Goal: Task Accomplishment & Management: Complete application form

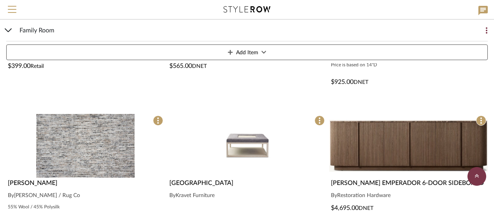
scroll to position [948, 0]
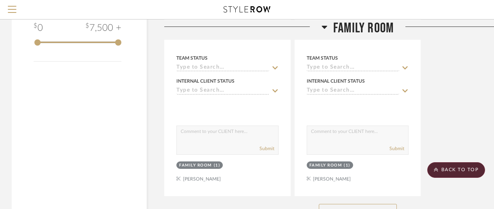
scroll to position [1085, 0]
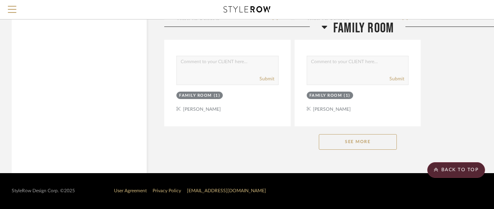
click at [347, 138] on button "See More" at bounding box center [358, 142] width 78 height 16
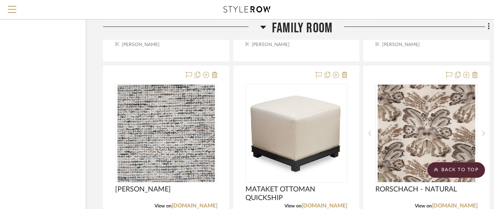
scroll to position [2881, 68]
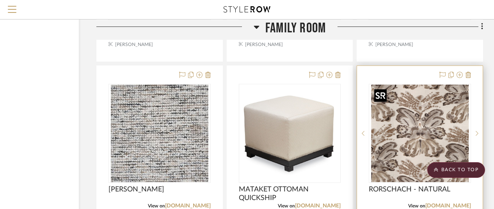
click at [401, 119] on img "0" at bounding box center [420, 134] width 98 height 98
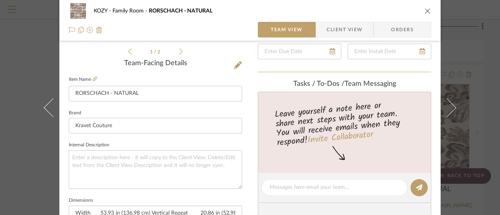
scroll to position [195, 0]
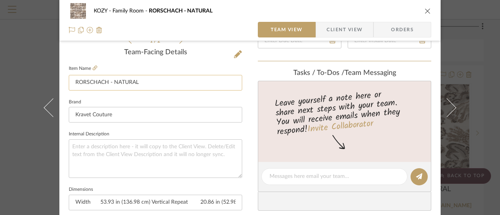
click at [139, 83] on input "RORSCHACH - NATURAL" at bounding box center [155, 83] width 173 height 16
drag, startPoint x: 140, startPoint y: 83, endPoint x: 66, endPoint y: 79, distance: 73.9
click at [69, 79] on input "RORSCHACH - NATURAL" at bounding box center [155, 83] width 173 height 16
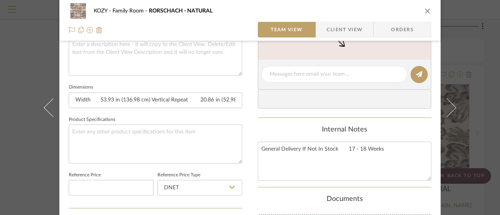
scroll to position [312, 0]
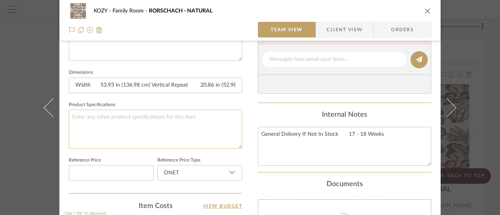
click at [72, 112] on textarea at bounding box center [155, 129] width 173 height 39
paste textarea "RORSCHACH - NATURAL"
type textarea "RORSCHACH - NATURAL - Butterfl"
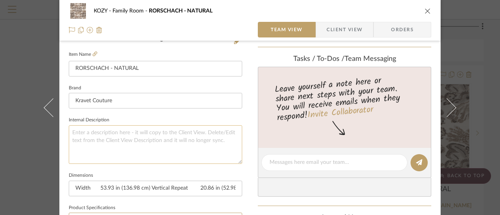
scroll to position [156, 0]
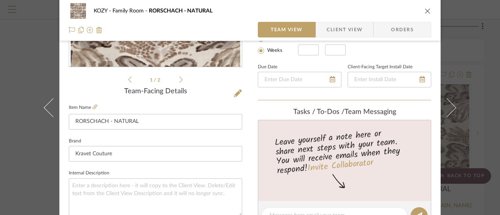
click at [424, 11] on icon "close" at bounding box center [427, 11] width 6 height 6
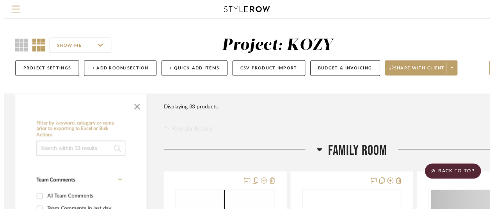
scroll to position [2881, 68]
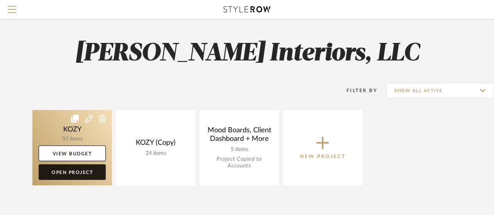
click at [73, 171] on link "Open Project" at bounding box center [72, 172] width 67 height 16
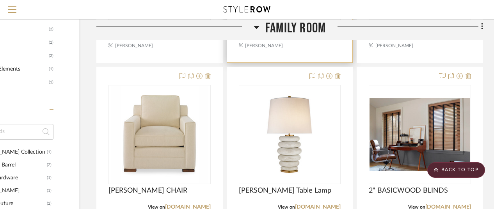
scroll to position [508, 68]
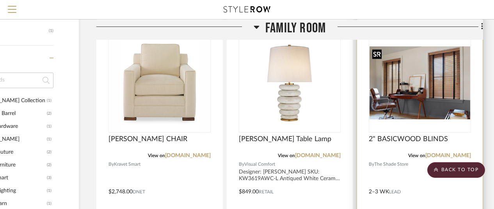
click at [413, 103] on img "0" at bounding box center [420, 82] width 101 height 73
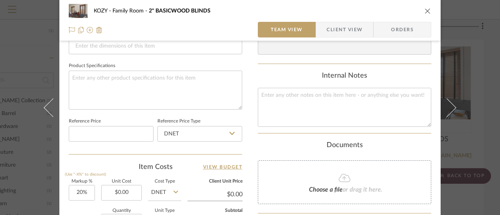
scroll to position [390, 0]
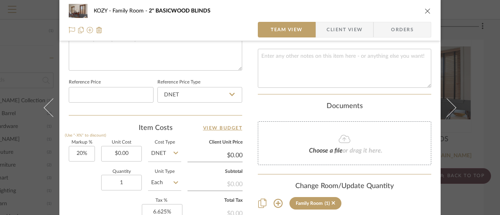
click at [341, 136] on icon at bounding box center [344, 139] width 12 height 8
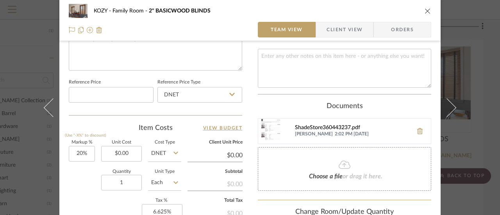
click at [337, 126] on div "ShadeStore360443237.pdf" at bounding box center [352, 128] width 114 height 6
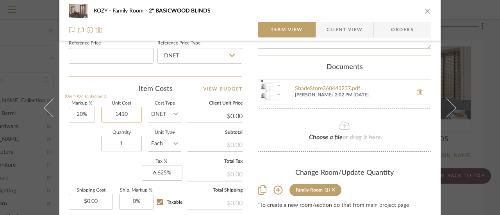
type input "$1,410.00"
type input "$1,692.00"
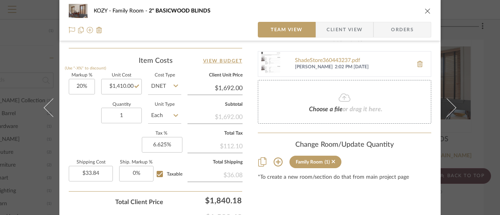
scroll to position [468, 0]
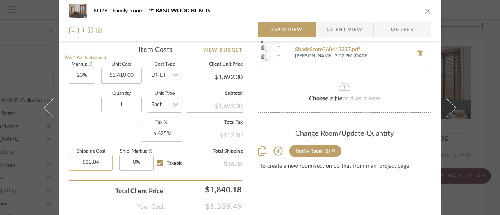
type input "33.84"
click at [98, 160] on input "33.84" at bounding box center [91, 163] width 44 height 16
type input "$250.00"
click at [133, 160] on input "0" at bounding box center [136, 163] width 34 height 16
type input "2%"
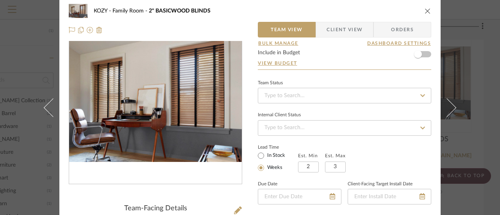
scroll to position [0, 0]
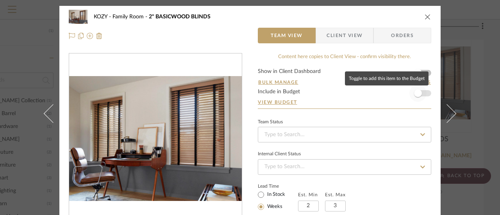
click at [416, 92] on span "button" at bounding box center [418, 93] width 8 height 8
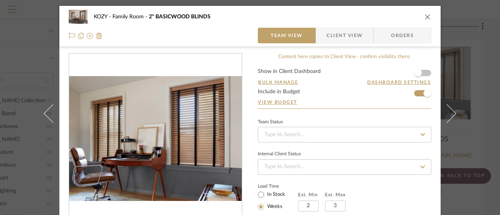
scroll to position [78, 0]
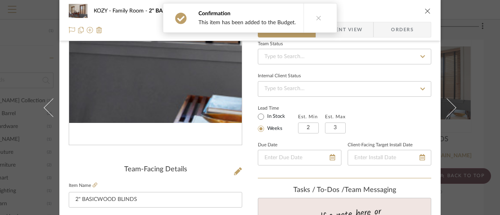
click at [193, 94] on img "0" at bounding box center [155, 60] width 173 height 125
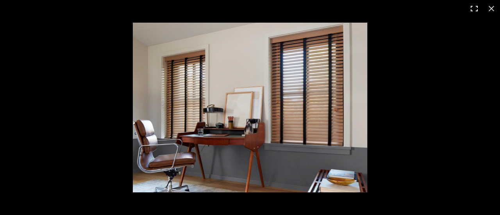
click at [475, 6] on button at bounding box center [473, 8] width 17 height 17
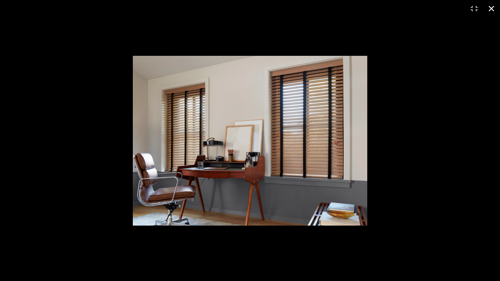
click at [491, 8] on button at bounding box center [491, 8] width 17 height 17
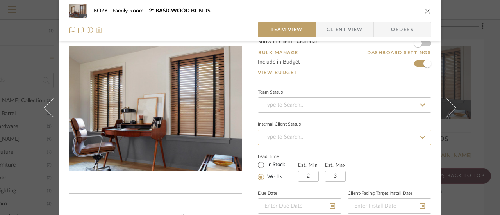
scroll to position [0, 0]
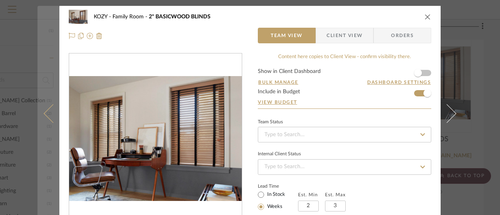
click at [45, 107] on button at bounding box center [48, 113] width 22 height 215
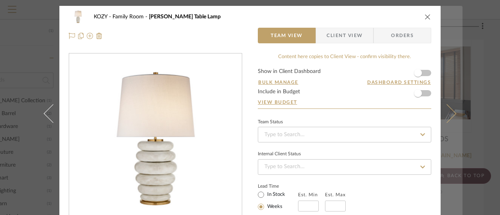
click at [450, 112] on icon at bounding box center [446, 113] width 19 height 19
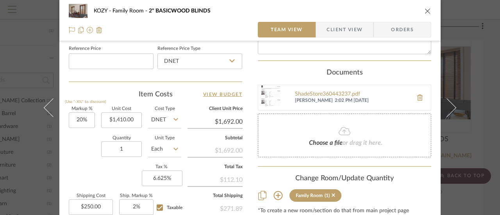
scroll to position [432, 0]
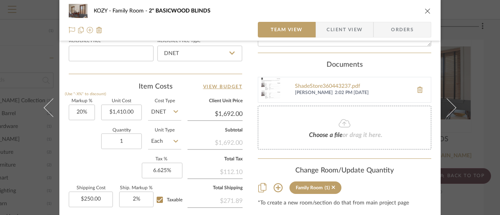
click at [337, 27] on span "Client View" at bounding box center [344, 30] width 36 height 16
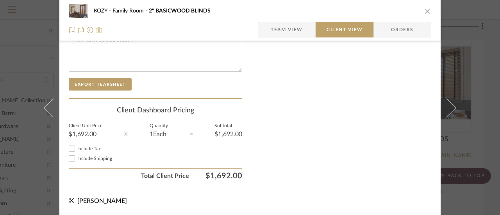
scroll to position [426, 0]
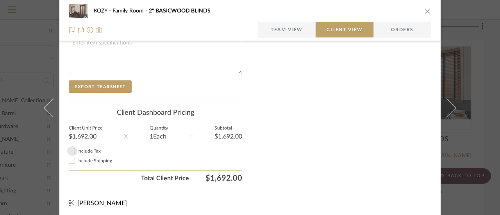
click at [71, 148] on input "Include Tax" at bounding box center [71, 150] width 9 height 9
checkbox input "true"
click at [69, 156] on input "Include Shipping" at bounding box center [71, 160] width 9 height 9
checkbox input "true"
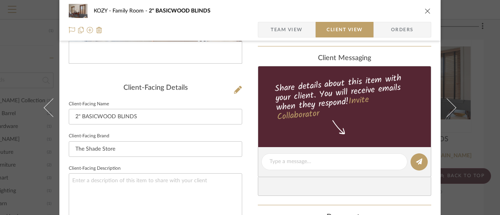
scroll to position [113, 0]
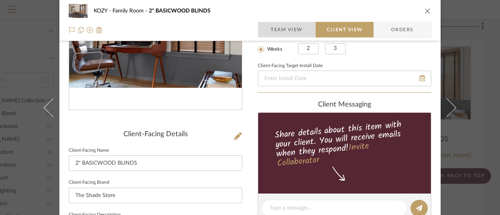
click at [287, 29] on span "Team View" at bounding box center [287, 30] width 32 height 16
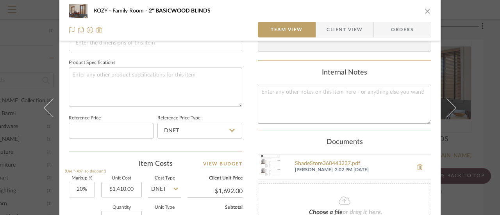
scroll to position [354, 0]
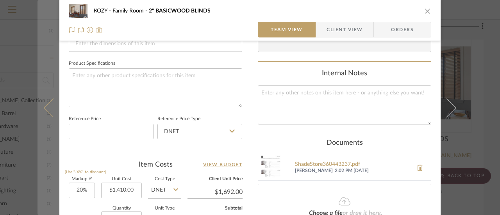
click at [45, 103] on button at bounding box center [48, 107] width 22 height 215
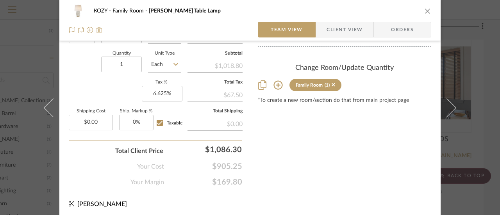
scroll to position [510, 0]
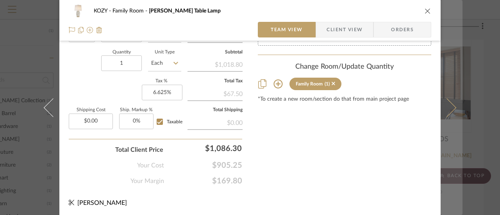
click at [450, 105] on icon at bounding box center [446, 107] width 19 height 19
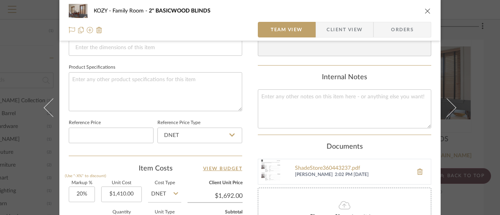
scroll to position [315, 0]
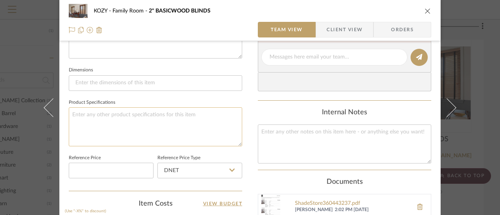
click at [71, 112] on textarea at bounding box center [155, 126] width 173 height 39
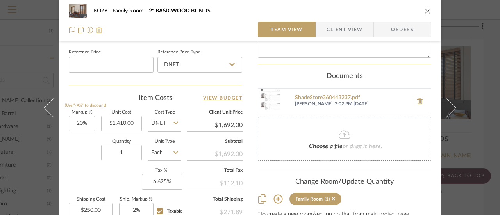
scroll to position [432, 0]
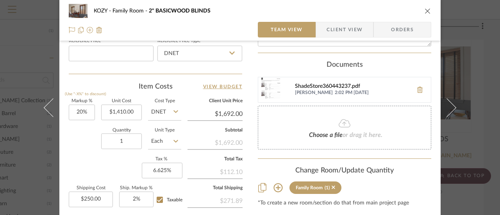
click at [325, 85] on div "ShadeStore360443237.pdf" at bounding box center [352, 87] width 114 height 6
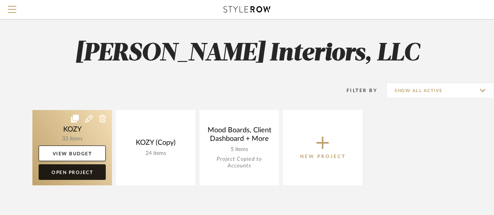
click at [81, 170] on link "Open Project" at bounding box center [72, 172] width 67 height 16
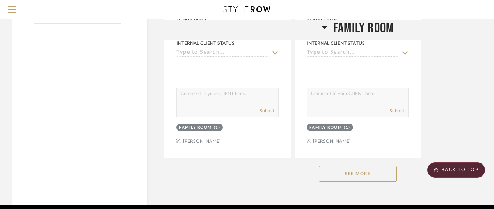
scroll to position [1085, 0]
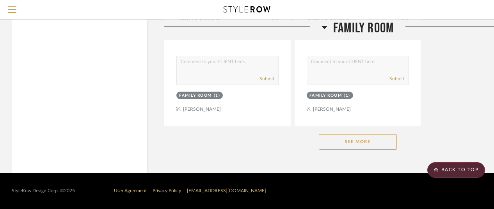
click at [352, 139] on button "See More" at bounding box center [358, 142] width 78 height 16
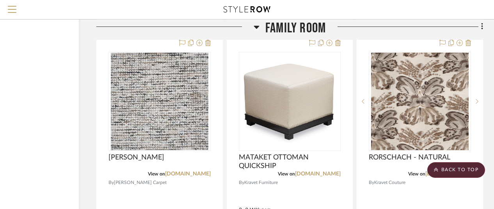
scroll to position [2920, 68]
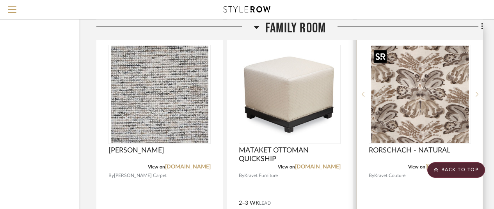
click at [412, 124] on img "0" at bounding box center [420, 95] width 98 height 98
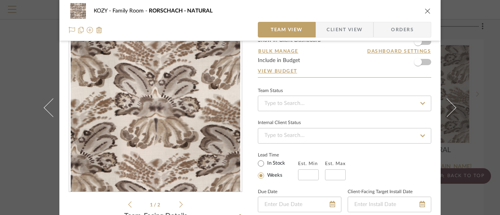
scroll to position [0, 0]
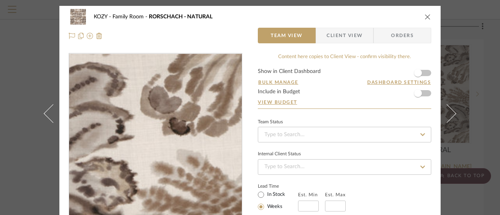
click at [203, 121] on img "0" at bounding box center [155, 138] width 169 height 169
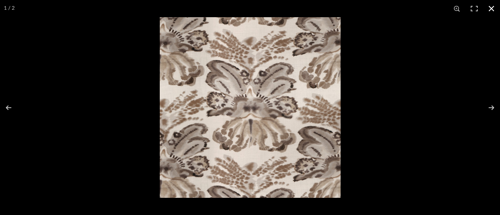
click at [492, 7] on button at bounding box center [491, 8] width 17 height 17
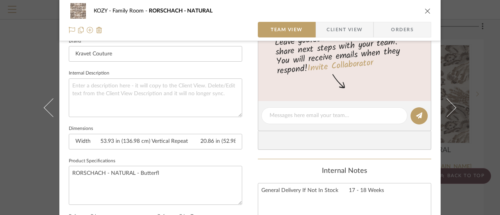
scroll to position [273, 0]
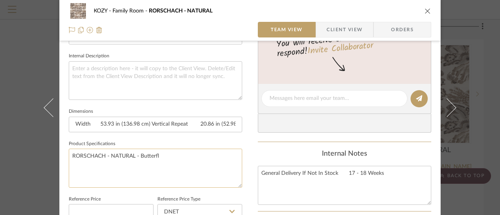
click at [157, 156] on textarea "RORSCHACH - NATURAL - Butterfl" at bounding box center [155, 168] width 173 height 39
click at [154, 152] on textarea "RORSCHACH - NATURAL - Butterfl" at bounding box center [155, 168] width 173 height 39
drag, startPoint x: 141, startPoint y: 155, endPoint x: 161, endPoint y: 155, distance: 19.9
click at [161, 155] on textarea "RORSCHACH - NATURAL - Butterfl" at bounding box center [155, 168] width 173 height 39
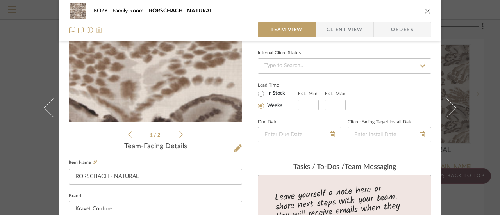
scroll to position [117, 0]
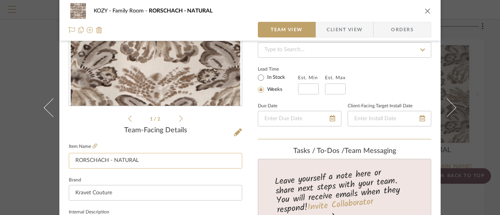
type textarea "RORSCHACH - NATURAL - B"
drag, startPoint x: 141, startPoint y: 160, endPoint x: 61, endPoint y: 161, distance: 80.4
type input "P"
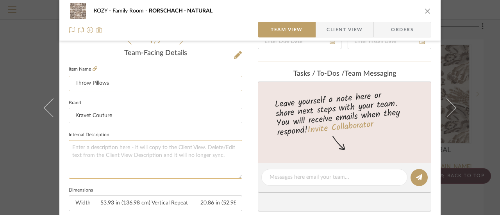
scroll to position [195, 0]
type input "Throw Pillows"
click at [110, 113] on input "Kravet Couture" at bounding box center [155, 115] width 173 height 16
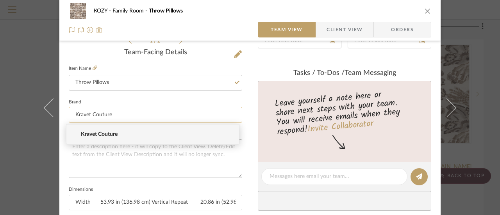
drag, startPoint x: 110, startPoint y: 113, endPoint x: 66, endPoint y: 112, distance: 44.1
click at [69, 112] on input "Kravet Couture" at bounding box center [155, 115] width 173 height 16
type input "Ella's Window Fashion"
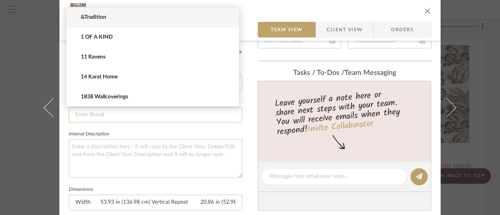
click at [155, 119] on input at bounding box center [155, 115] width 173 height 16
click at [251, 11] on div "KOZY Family Room Throw Pillows" at bounding box center [256, 10] width 324 height 5
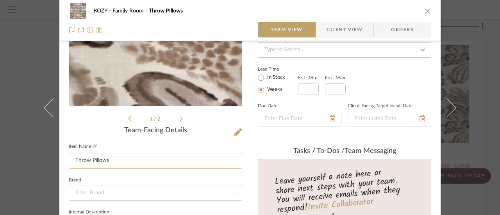
scroll to position [156, 0]
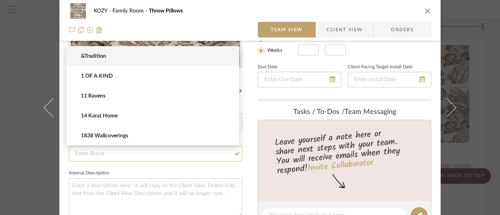
click at [71, 152] on input at bounding box center [155, 154] width 173 height 16
click at [247, 137] on div "KOZY Family Room Throw Pillows Team View Client View Orders 1 / 2 Team-Facing D…" at bounding box center [249, 210] width 381 height 721
click at [73, 151] on input at bounding box center [155, 154] width 173 height 16
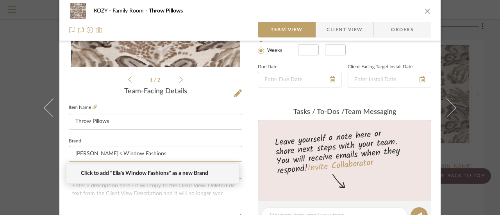
type input "Ella's Window Fashions"
click at [170, 172] on span "Click to add "Ella's Window Fashions" as a new Brand" at bounding box center [156, 173] width 150 height 7
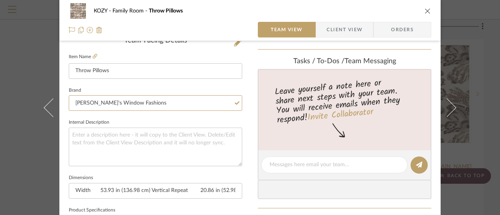
scroll to position [234, 0]
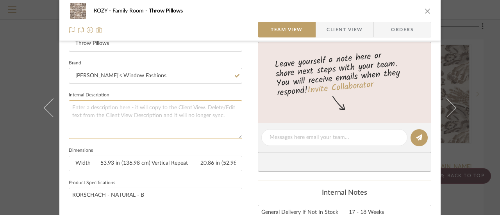
click at [74, 106] on textarea at bounding box center [155, 119] width 173 height 39
type textarea "Pricing here includes 4 throw pillows"
paste textarea "20" square knife edge throw pillow with in-seam trim 90% down fill"
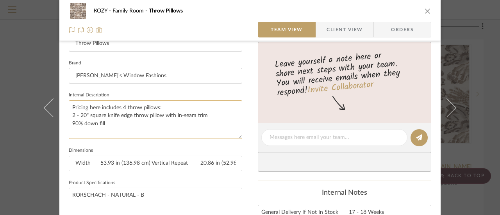
click at [71, 129] on textarea "Pricing here includes 4 throw pillows: 2 - 20" square knife edge throw pillow w…" at bounding box center [155, 119] width 173 height 39
click at [109, 123] on textarea "Pricing here includes 4 throw pillows: 2 - 20" square knife edge throw pillow w…" at bounding box center [155, 119] width 173 height 39
paste textarea "20" square knife edge throw pillow with in-seam trim 90% down fill"
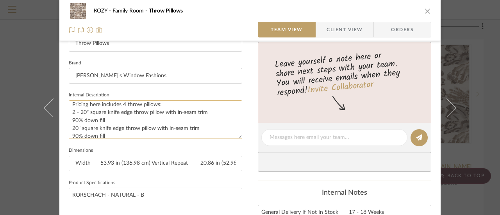
click at [70, 126] on textarea "Pricing here includes 4 throw pillows: 2 - 20" square knife edge throw pillow w…" at bounding box center [155, 119] width 173 height 39
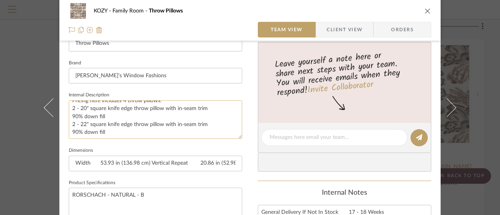
scroll to position [7, 0]
click at [105, 131] on textarea "Pricing here includes 4 throw pillows: 2 - 20" square knife edge throw pillow w…" at bounding box center [155, 119] width 173 height 39
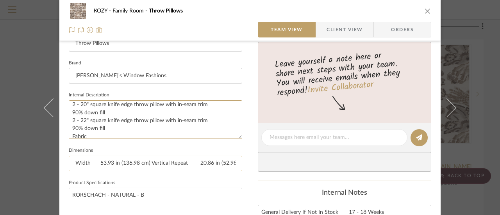
type textarea "Pricing here includes 4 throw pillows: 2 - 20" square knife edge throw pillow w…"
drag, startPoint x: 72, startPoint y: 162, endPoint x: 275, endPoint y: 155, distance: 203.1
click at [275, 155] on div "KOZY Family Room Throw Pillows Team View Client View Orders 1 / 2 Team-Facing D…" at bounding box center [249, 132] width 381 height 721
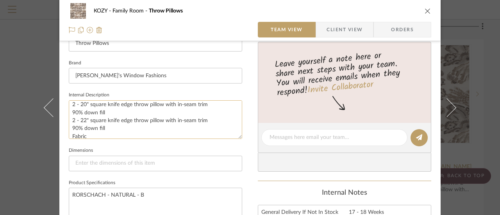
click at [87, 137] on textarea "Pricing here includes 4 throw pillows: 2 - 20" square knife edge throw pillow w…" at bounding box center [155, 119] width 173 height 39
paste textarea "Kravet Couture: RHEA-1611"
click at [107, 111] on textarea "Pricing here includes 4 throw pillows: 2 - 20" square knife edge throw pillow w…" at bounding box center [155, 119] width 173 height 39
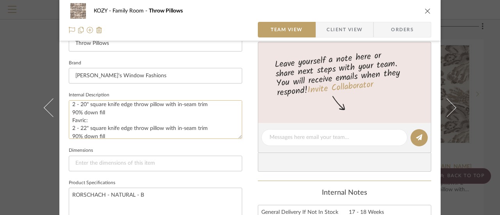
click at [76, 120] on textarea "Pricing here includes 4 throw pillows: 2 - 20" square knife edge throw pillow w…" at bounding box center [155, 119] width 173 height 39
click at [79, 119] on textarea "Pricing here includes 4 throw pillows: 2 - 20" square knife edge throw pillow w…" at bounding box center [155, 119] width 173 height 39
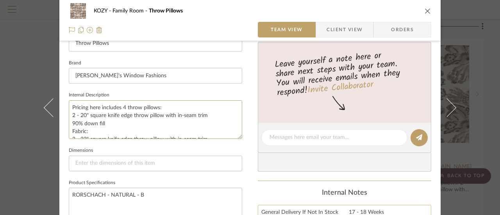
type textarea "Pricing here includes 4 throw pillows: 2 - 20" square knife edge throw pillow w…"
click at [95, 130] on textarea "Pricing here includes 4 throw pillows: 2 - 20" square knife edge throw pillow w…" at bounding box center [155, 119] width 173 height 39
paste textarea "Kravet Couture: RORSCHACH - 106"
type textarea "Pricing here includes 4 throw pillows: 2 - 20" square knife edge throw pillow w…"
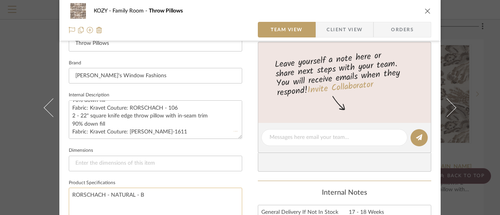
drag, startPoint x: 144, startPoint y: 193, endPoint x: 67, endPoint y: 188, distance: 77.1
click at [69, 188] on textarea "RORSCHACH - NATURAL - B" at bounding box center [155, 207] width 173 height 39
type textarea "RORSCHACH - NATURAL - B"
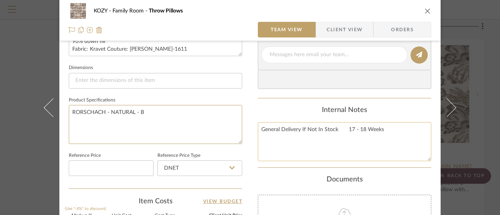
scroll to position [312, 0]
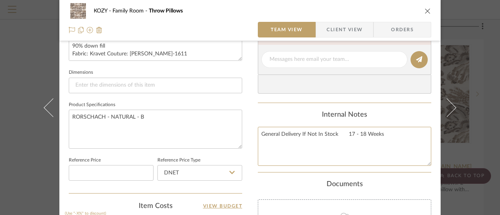
drag, startPoint x: 376, startPoint y: 132, endPoint x: 251, endPoint y: 141, distance: 125.6
click at [251, 141] on div "KOZY Family Room Throw Pillows Team View Client View Orders 1 / 2 Team-Facing D…" at bounding box center [249, 54] width 381 height 721
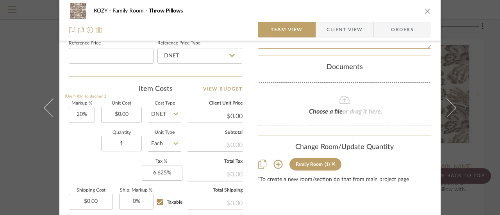
scroll to position [429, 0]
click at [338, 101] on icon at bounding box center [344, 100] width 12 height 8
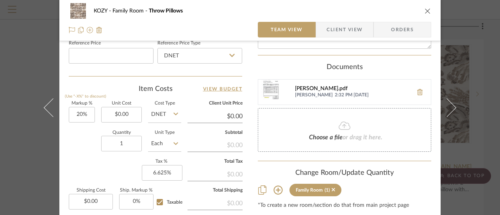
click at [316, 88] on div "Ella Pillows.pdf" at bounding box center [352, 89] width 114 height 6
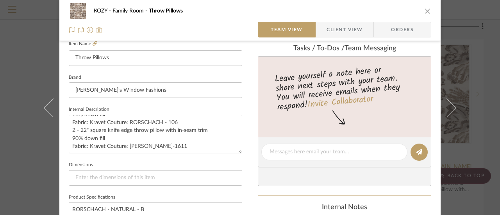
scroll to position [234, 0]
